Goal: Communication & Community: Answer question/provide support

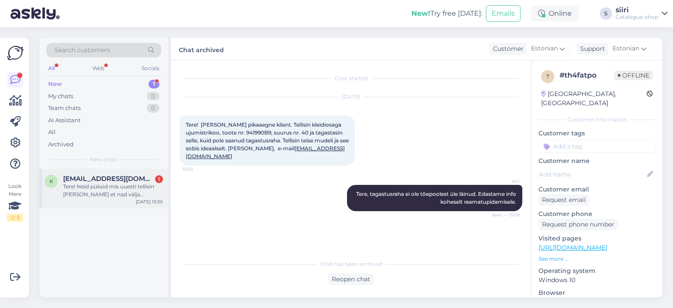
click at [83, 191] on div "Tere! Neid püksid mis uuesti tellisin [PERSON_NAME] et nad välja müüdud. [PERSO…" at bounding box center [113, 191] width 100 height 16
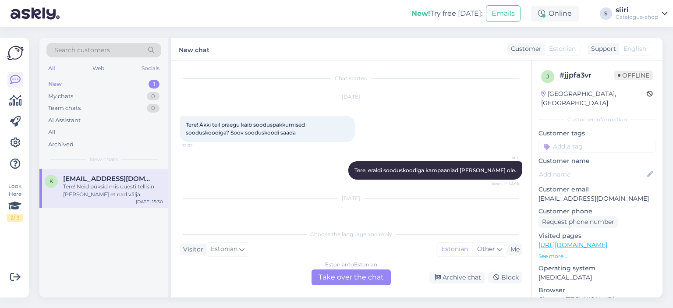
scroll to position [1867, 0]
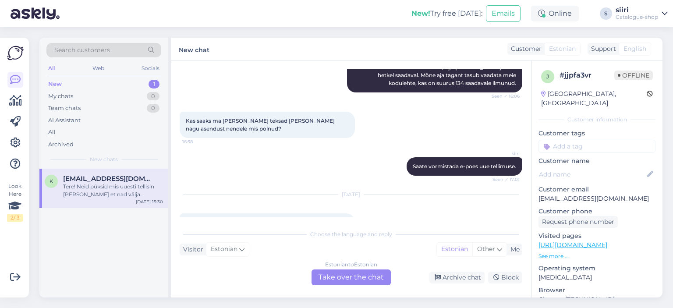
click at [595, 194] on p "[EMAIL_ADDRESS][DOMAIN_NAME]" at bounding box center [597, 198] width 117 height 9
drag, startPoint x: 596, startPoint y: 190, endPoint x: 534, endPoint y: 192, distance: 61.4
click at [534, 192] on div "j # jjpfa3vr Offline [GEOGRAPHIC_DATA], [GEOGRAPHIC_DATA] Customer information …" at bounding box center [597, 246] width 131 height 370
copy p "[EMAIL_ADDRESS][DOMAIN_NAME]"
click at [82, 254] on div "k [EMAIL_ADDRESS][DOMAIN_NAME] Tere! Neid püksid mis uuesti tellisin [PERSON_NA…" at bounding box center [103, 233] width 129 height 129
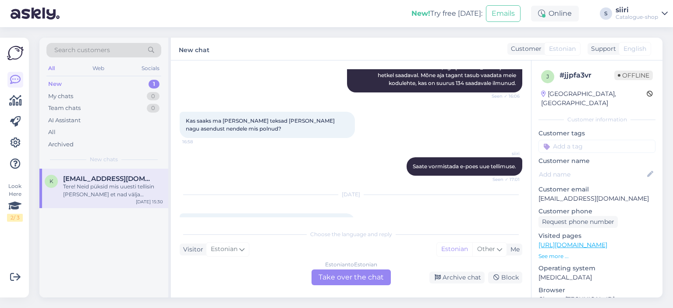
click at [338, 275] on div "Estonian to Estonian Take over the chat" at bounding box center [351, 278] width 79 height 16
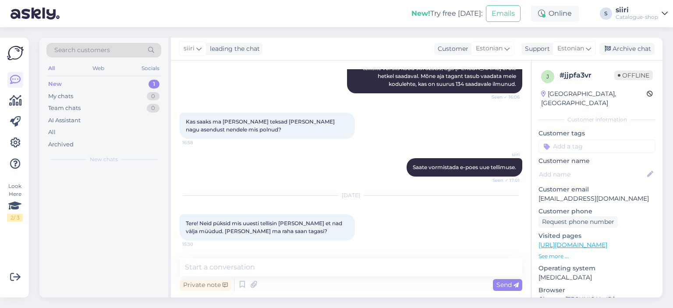
scroll to position [1834, 0]
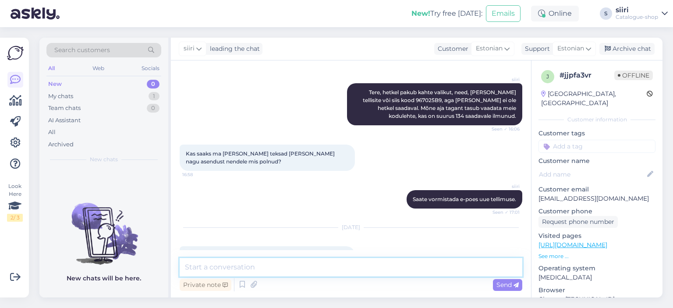
click at [214, 268] on textarea at bounding box center [351, 267] width 343 height 18
click at [185, 264] on textarea "raha tagastatakse" at bounding box center [351, 267] width 343 height 18
click at [269, 264] on textarea "Tere, raha tagastatakse" at bounding box center [351, 267] width 343 height 18
type textarea "Tere, raha tagastatakse lähipäevade jooksul"
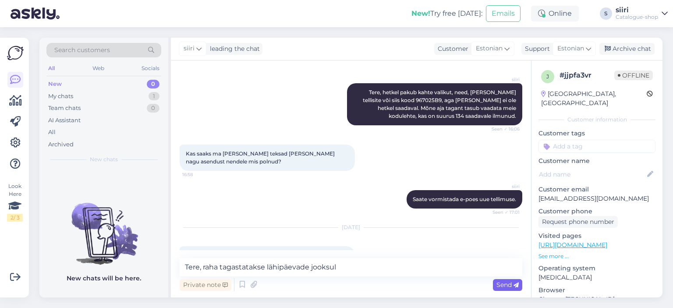
click at [509, 284] on span "Send" at bounding box center [508, 285] width 22 height 8
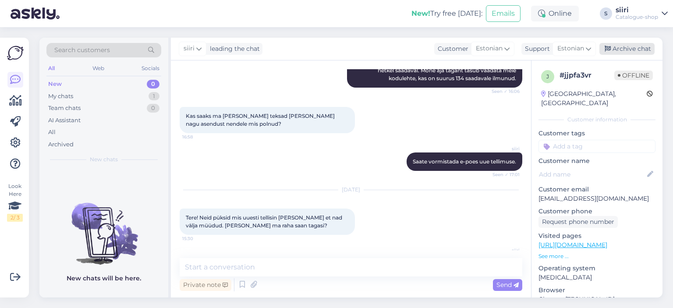
click at [633, 48] on div "Archive chat" at bounding box center [627, 49] width 55 height 12
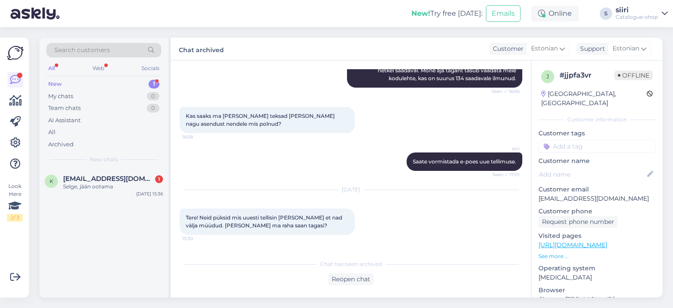
scroll to position [1913, 0]
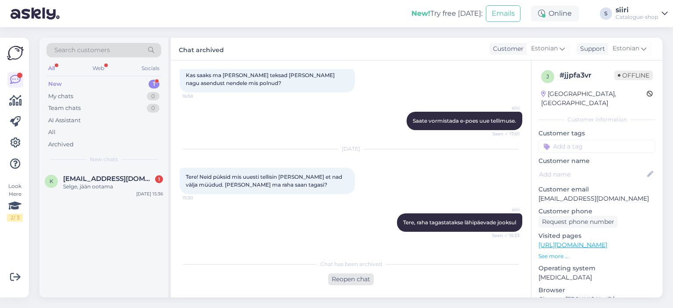
click at [367, 278] on div "Reopen chat" at bounding box center [351, 280] width 46 height 12
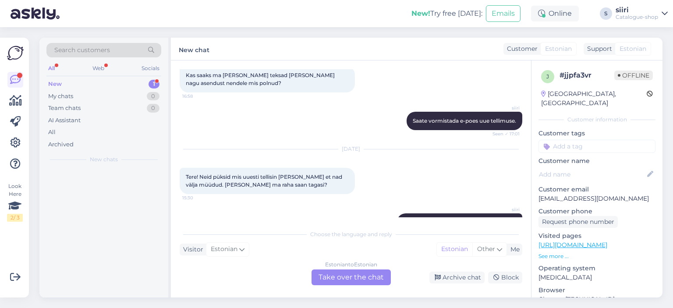
scroll to position [1922, 0]
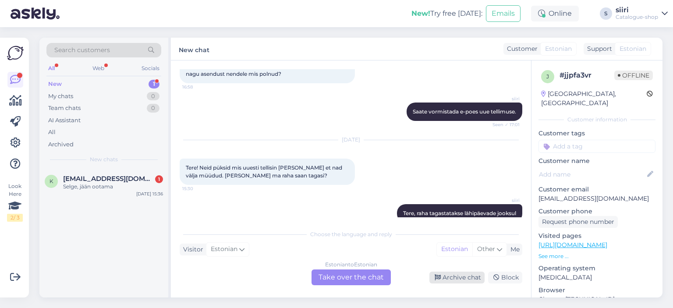
click at [451, 277] on div "Archive chat" at bounding box center [457, 278] width 55 height 12
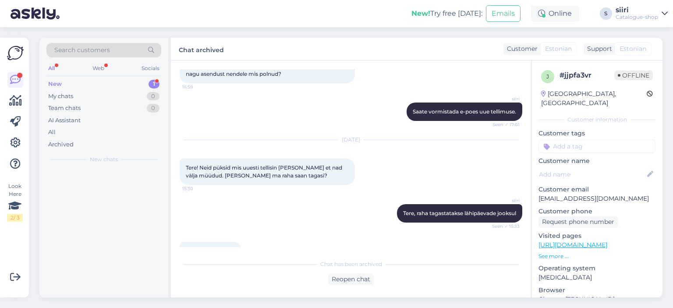
scroll to position [1913, 0]
